Goal: Task Accomplishment & Management: Complete application form

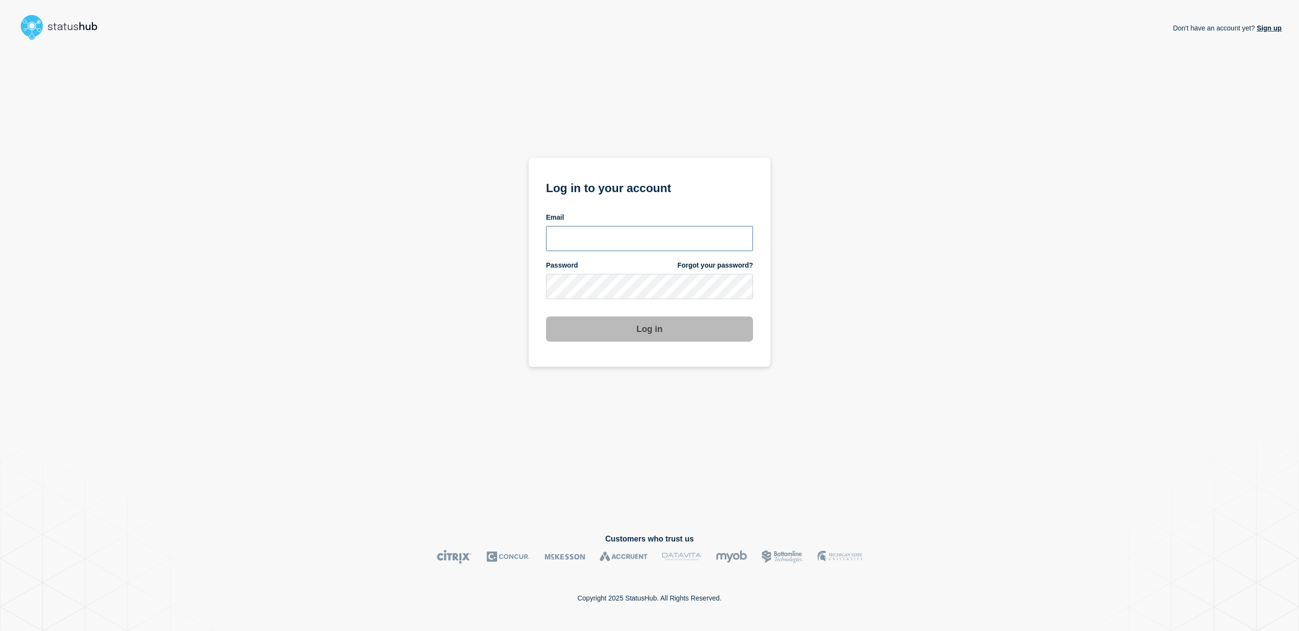
type input "kgreen@accruent.com"
click at [555, 331] on button "Log in" at bounding box center [649, 328] width 207 height 25
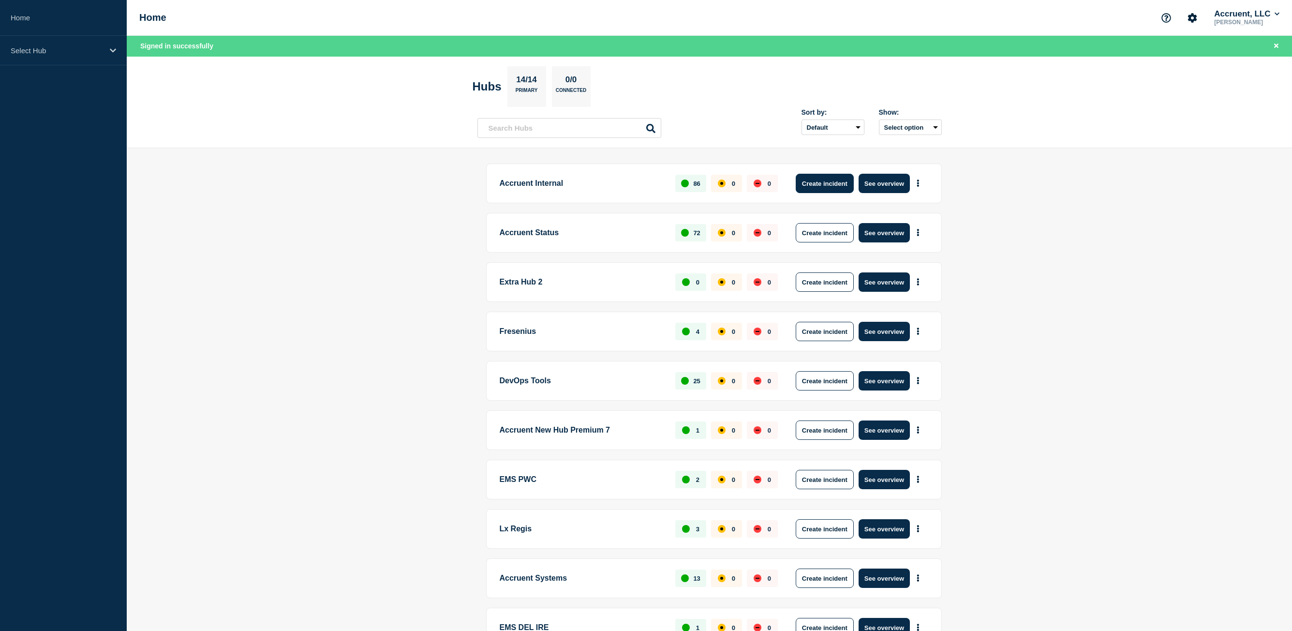
click at [827, 186] on button "Create incident" at bounding box center [825, 183] width 58 height 19
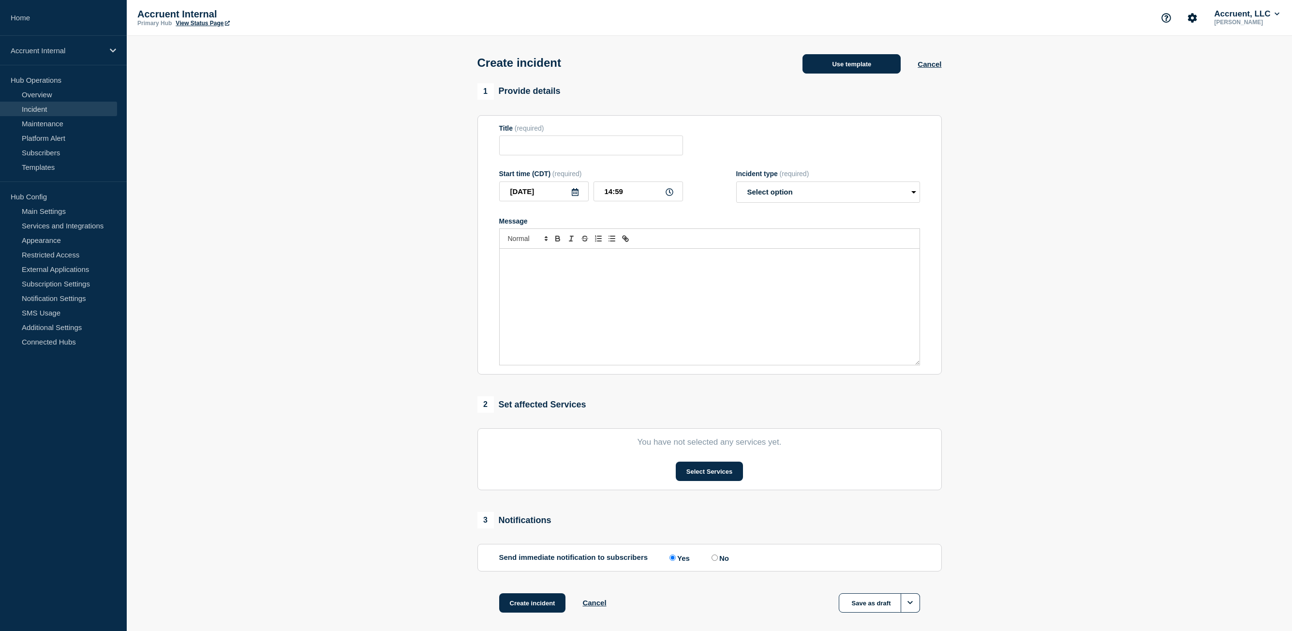
click at [876, 70] on button "Use template" at bounding box center [851, 63] width 98 height 19
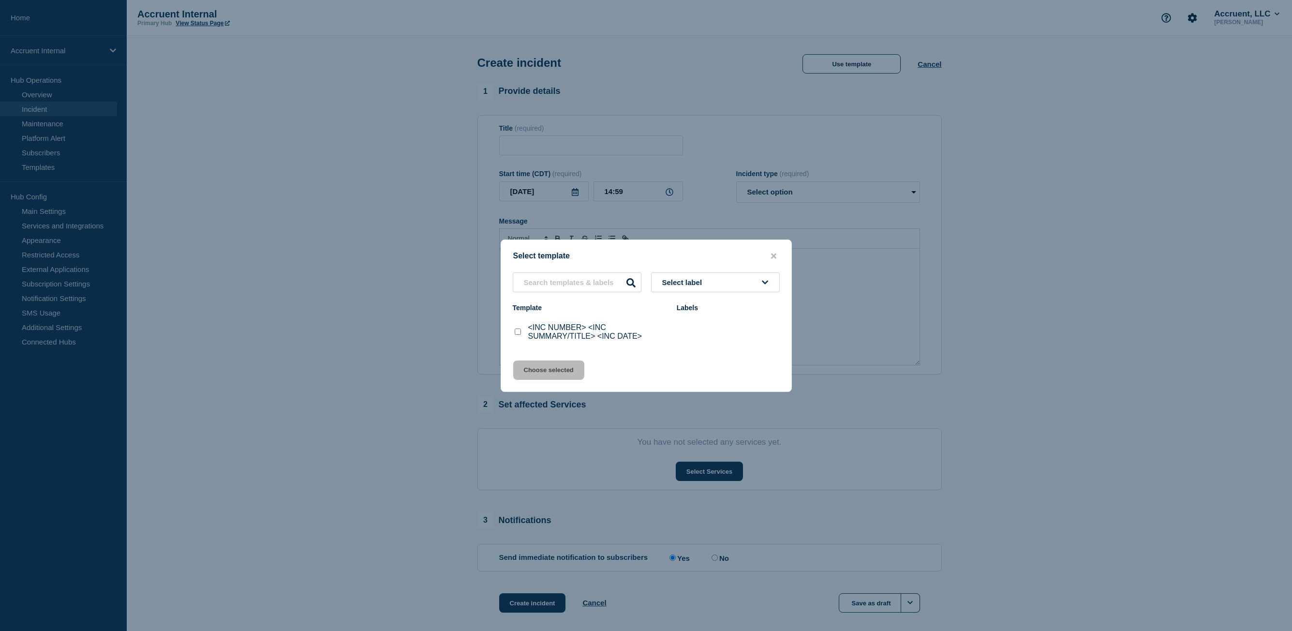
click at [515, 331] on input "<INC NUMBER> <INC SUMMARY/TITLE> <INC DATE> checkbox" at bounding box center [518, 331] width 6 height 6
checkbox input "true"
click at [544, 376] on button "Choose selected" at bounding box center [548, 369] width 71 height 19
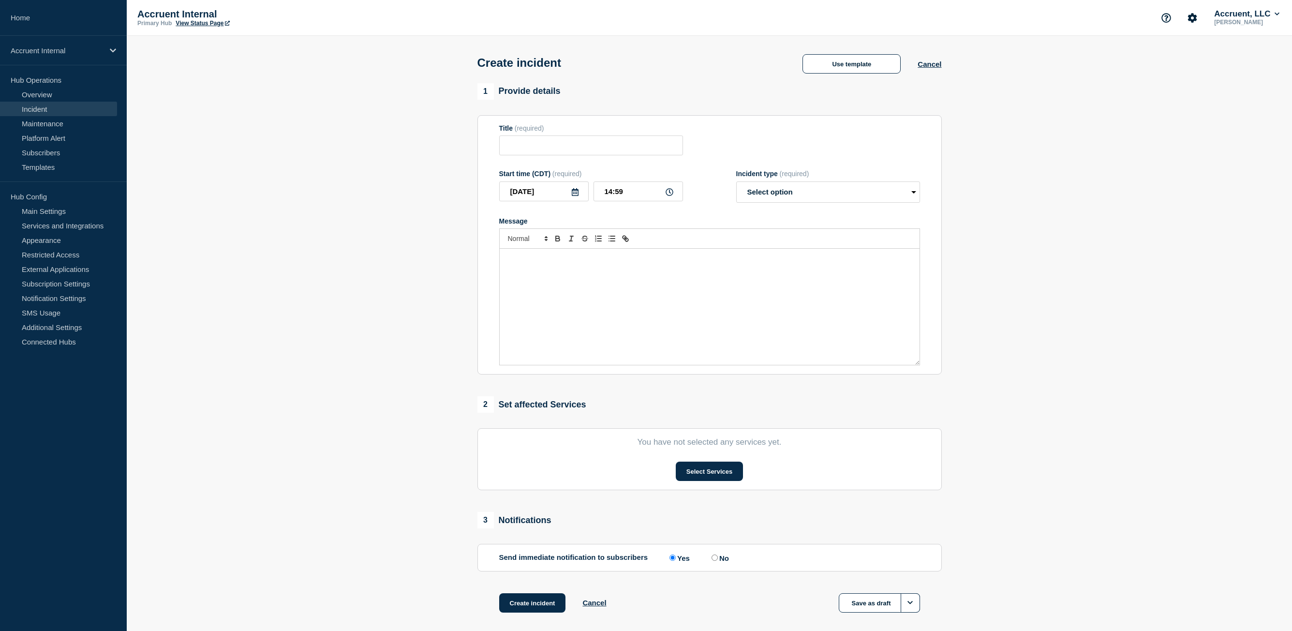
type input "<INC NUMBER> <INC SUMMARY/TITLE> <INC DATE>"
select select "investigating"
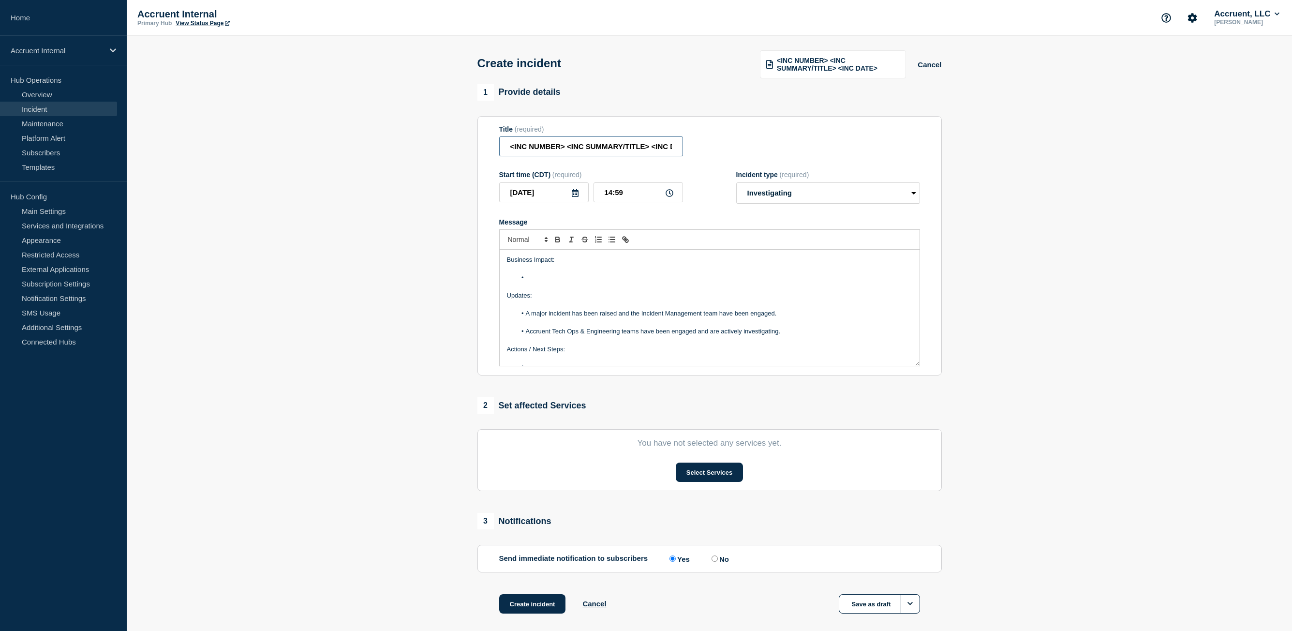
click at [595, 151] on input "<INC NUMBER> <INC SUMMARY/TITLE> <INC DATE>" at bounding box center [591, 146] width 184 height 20
type input "INC1530442 | Database Not Loading | [DATE]"
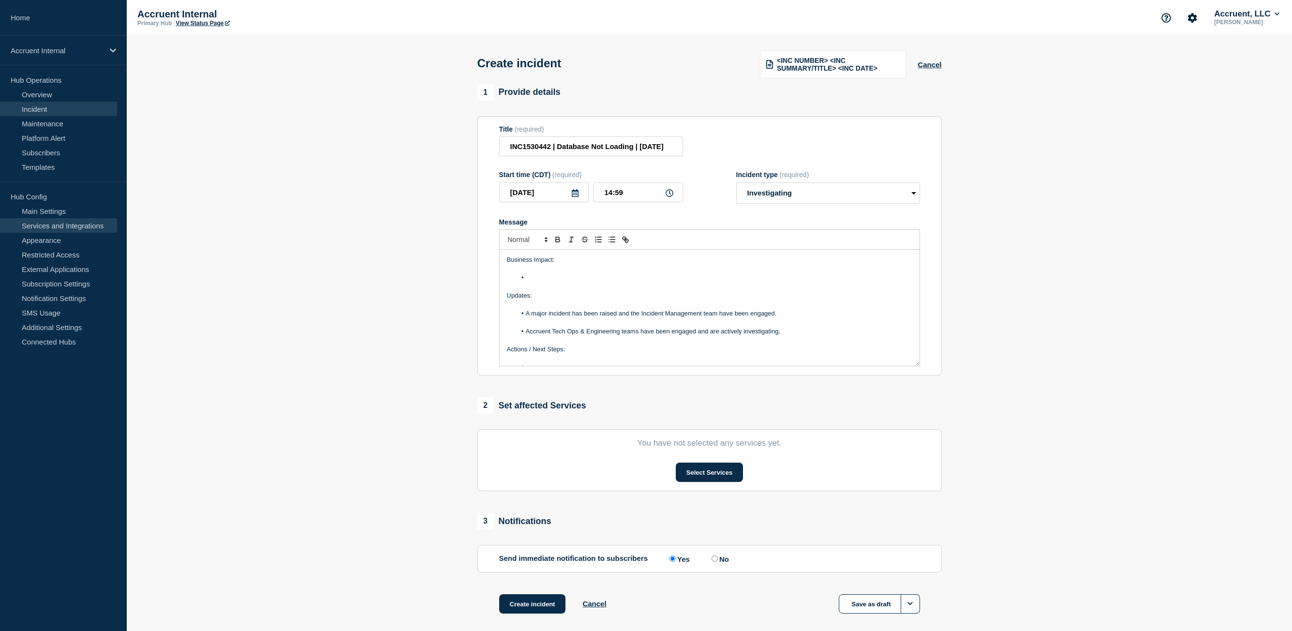
scroll to position [0, 0]
click at [545, 278] on li "Message" at bounding box center [714, 277] width 396 height 9
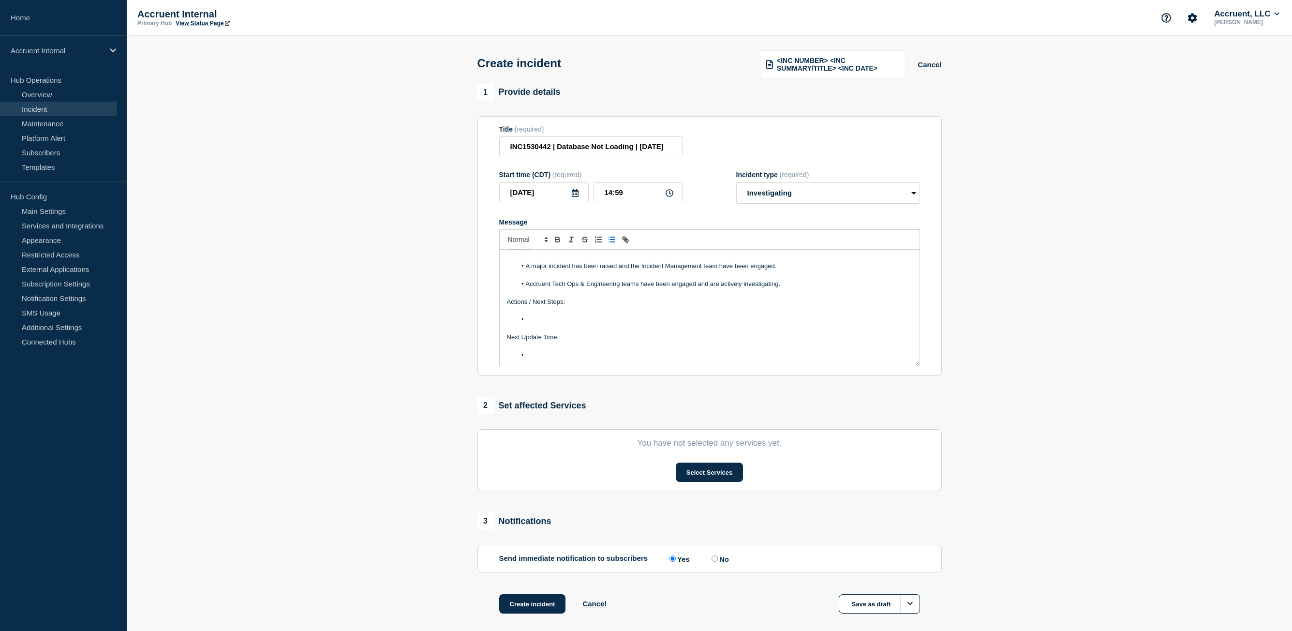
click at [548, 321] on li "Message" at bounding box center [714, 319] width 396 height 9
click at [548, 351] on p "Message" at bounding box center [709, 346] width 405 height 9
click at [547, 358] on li "Message" at bounding box center [714, 355] width 396 height 9
click at [701, 475] on button "Select Services" at bounding box center [709, 471] width 67 height 19
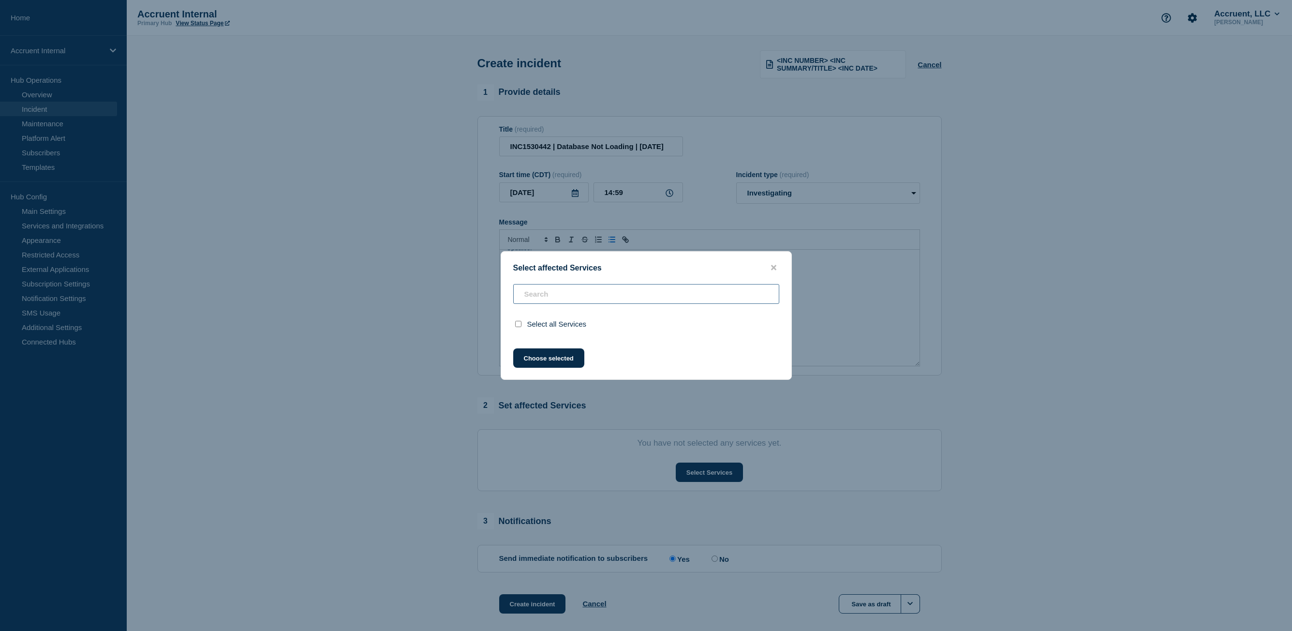
click at [532, 298] on div "Select all Services" at bounding box center [646, 310] width 290 height 52
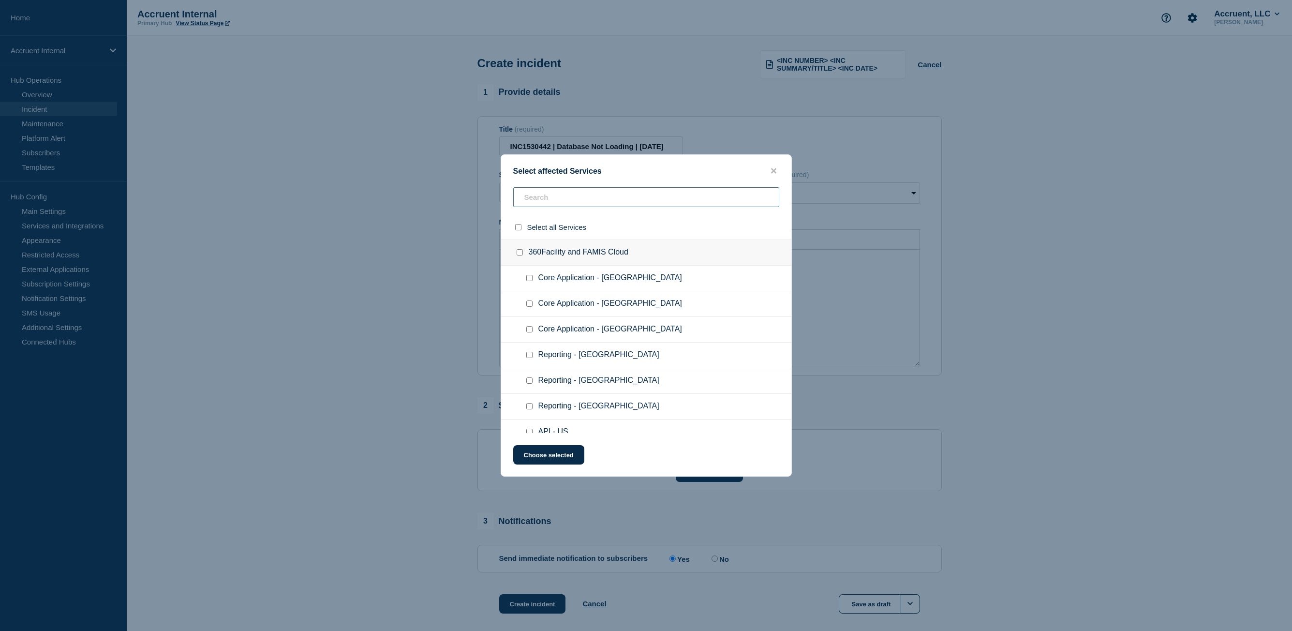
click at [545, 198] on input "text" at bounding box center [646, 197] width 266 height 20
type input "main"
click at [529, 279] on input "Core Application checkbox" at bounding box center [529, 278] width 6 height 6
checkbox input "true"
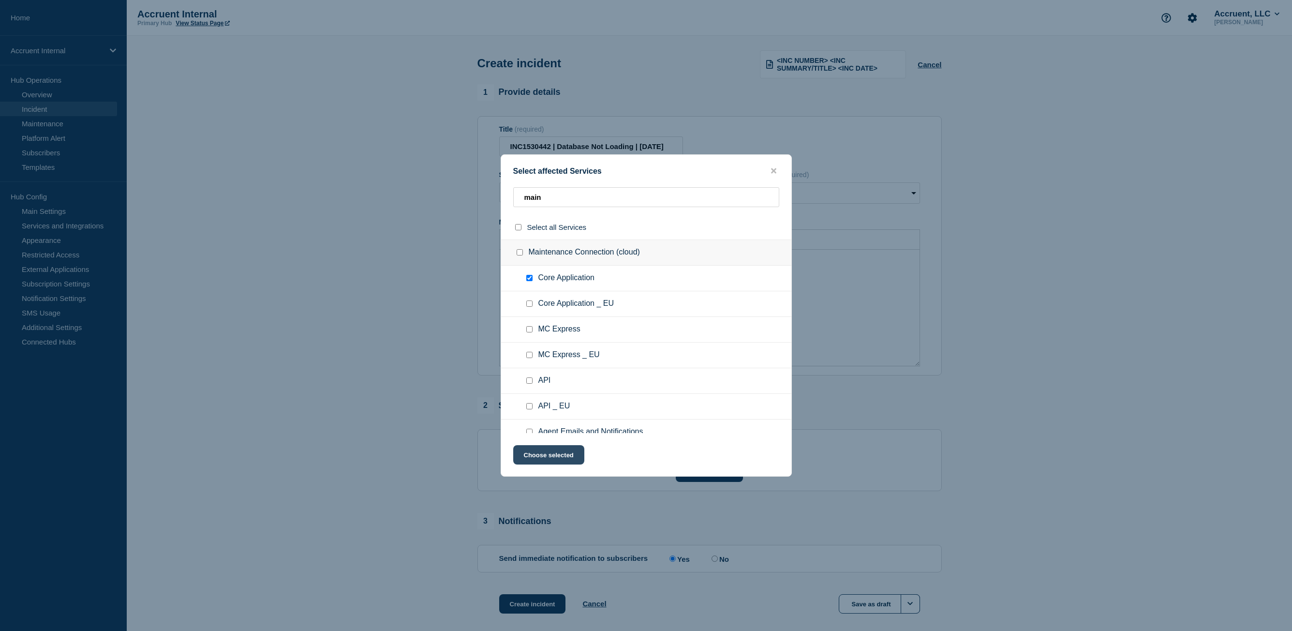
click at [570, 457] on button "Choose selected" at bounding box center [548, 454] width 71 height 19
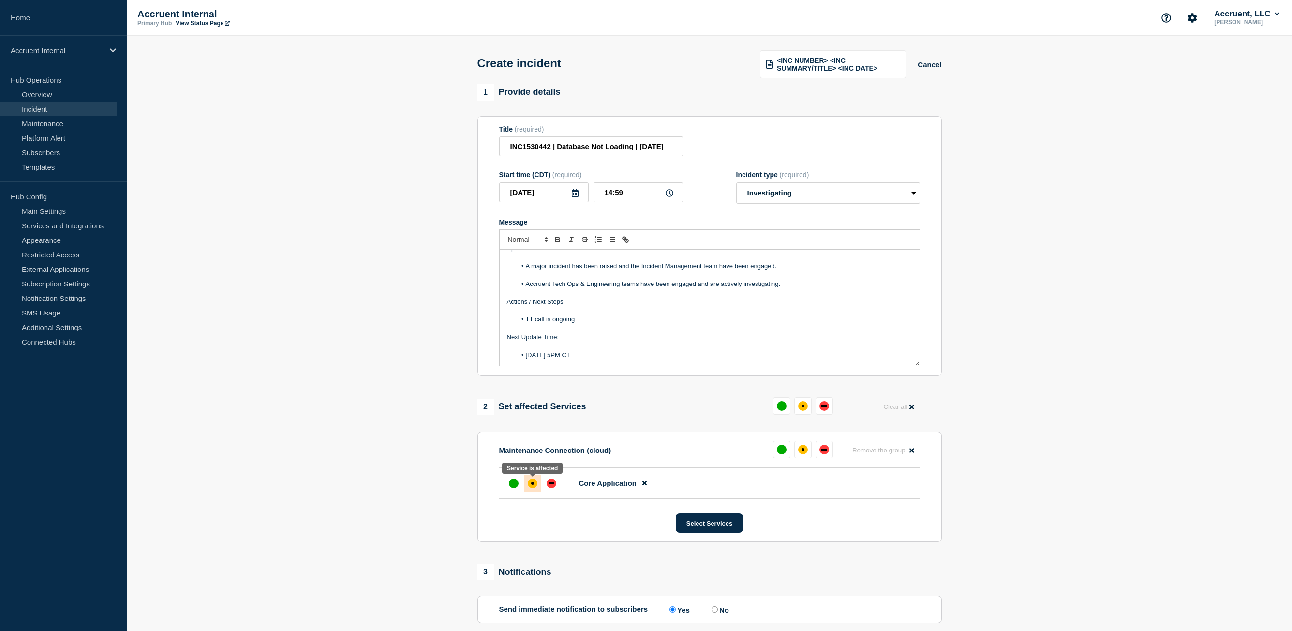
click at [537, 485] on div at bounding box center [532, 482] width 17 height 17
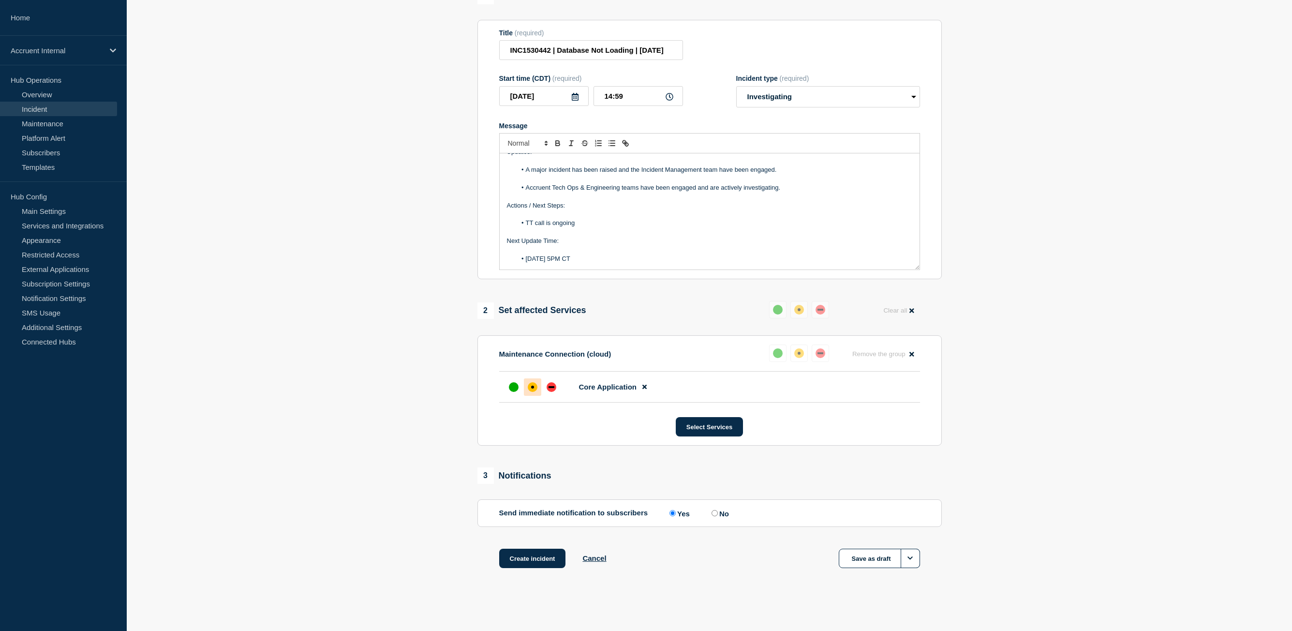
scroll to position [98, 0]
click at [798, 349] on div "affected" at bounding box center [799, 353] width 10 height 10
click at [529, 562] on button "Create incident" at bounding box center [532, 557] width 67 height 19
